Goal: Information Seeking & Learning: Check status

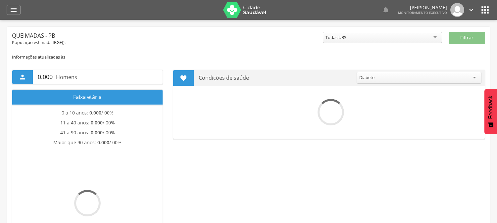
click at [18, 9] on div "" at bounding box center [14, 10] width 14 height 10
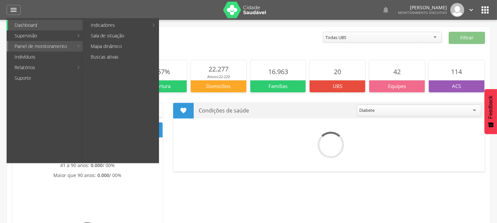
click at [15, 50] on link "Painel de monitoramento" at bounding box center [41, 46] width 66 height 11
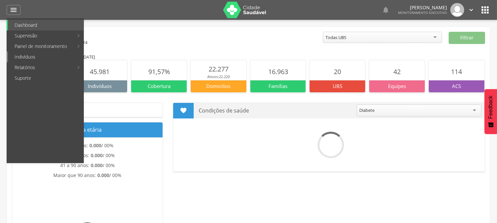
click at [17, 55] on link "Indivíduos" at bounding box center [45, 57] width 75 height 11
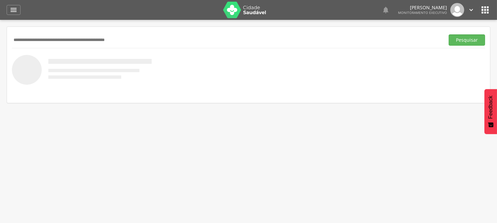
paste input "**********"
type input "**********"
click at [448, 34] on button "Pesquisar" at bounding box center [466, 39] width 36 height 11
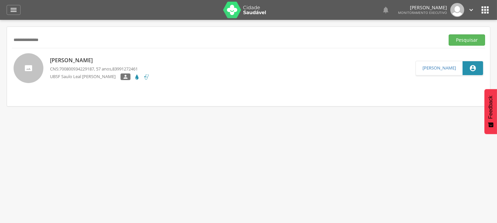
click at [94, 76] on p "UBSF Saulo Leal [PERSON_NAME]" at bounding box center [85, 76] width 70 height 7
type input "**********"
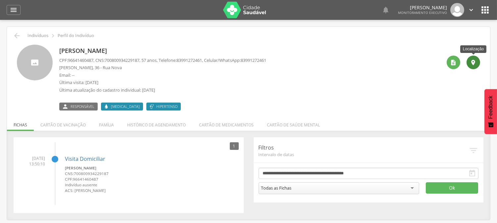
click at [475, 62] on icon "" at bounding box center [473, 62] width 7 height 7
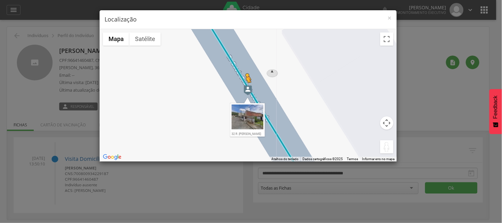
drag, startPoint x: 386, startPoint y: 149, endPoint x: 246, endPoint y: 89, distance: 152.4
click at [246, 89] on div "Pressione as teclas Alt + Enter para ativar o recurso de arrastar com o teclado…" at bounding box center [248, 95] width 297 height 132
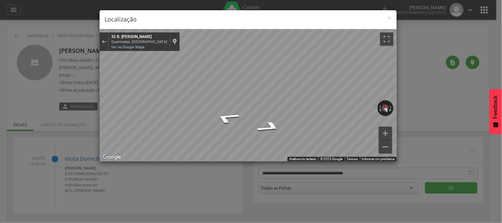
click at [43, 97] on div "× Localização ← Mover para a esquerda → Mover para a direita ↑ Mover para cima …" at bounding box center [251, 111] width 502 height 223
click at [496, 175] on div "× Localização ← Mover para a esquerda → Mover para a direita ↑ Mover para cima …" at bounding box center [251, 111] width 502 height 223
click at [495, 91] on body " Dashboard Supervisão Produtividade Mapa da cidade Mapa de cobertura Ranking A…" at bounding box center [251, 111] width 502 height 223
click at [437, 60] on div "× Localização ← Mover para a esquerda → Mover para a direita ↑ Mover para cima …" at bounding box center [251, 111] width 502 height 223
click at [452, 76] on div "× Localização ← Mover para a esquerda → Mover para a direita ↑ Mover para cima …" at bounding box center [251, 111] width 502 height 223
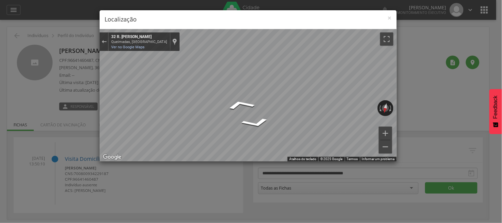
drag, startPoint x: 241, startPoint y: 101, endPoint x: 402, endPoint y: 72, distance: 163.3
click at [402, 72] on div "× Localização ← Mover para a esquerda → Mover para a direita ↑ Mover para cima …" at bounding box center [251, 111] width 502 height 223
drag, startPoint x: 250, startPoint y: 96, endPoint x: 429, endPoint y: 71, distance: 180.4
click at [430, 70] on div "× Localização ← Mover para a esquerda → Mover para a direita ↑ Mover para cima …" at bounding box center [251, 111] width 502 height 223
click at [225, 120] on div "Mapa" at bounding box center [248, 95] width 297 height 132
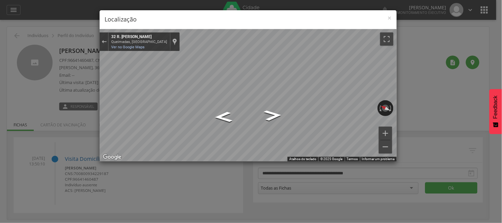
click at [386, 20] on h4 "Localização" at bounding box center [248, 19] width 287 height 9
click at [390, 20] on span "×" at bounding box center [390, 17] width 4 height 9
